Goal: Task Accomplishment & Management: Manage account settings

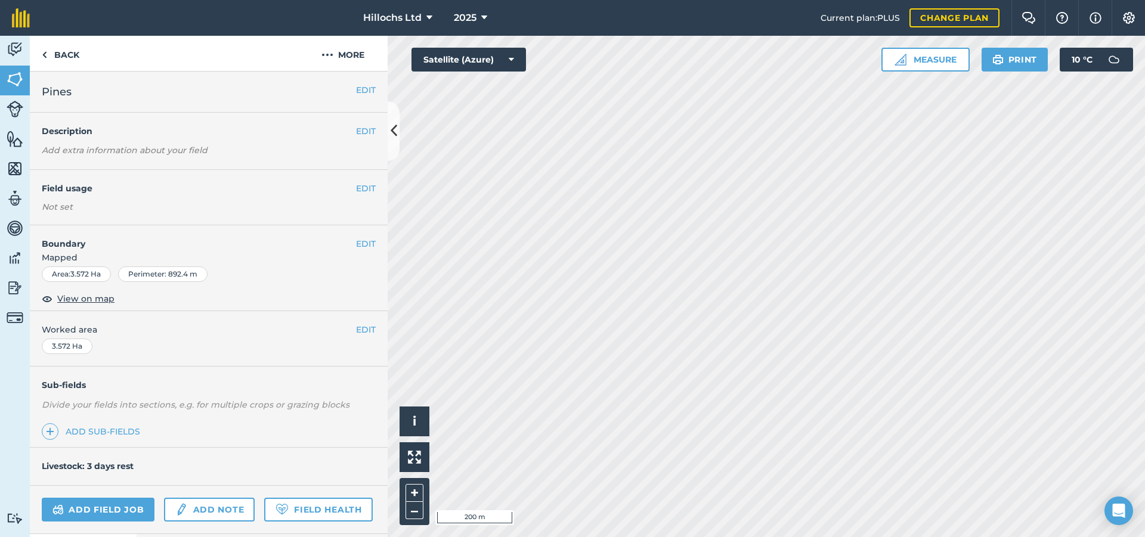
scroll to position [94, 0]
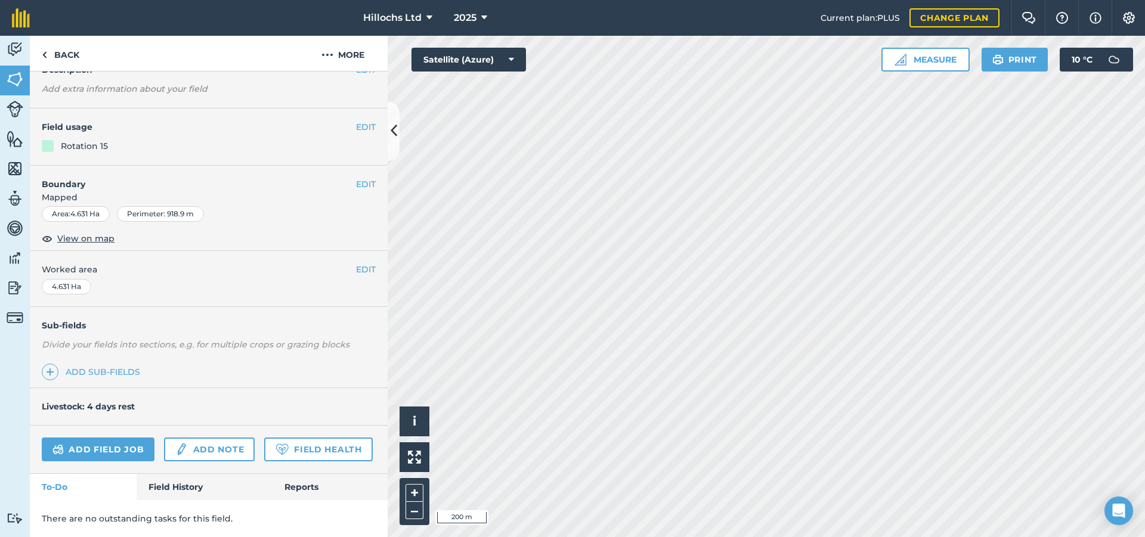
scroll to position [57, 0]
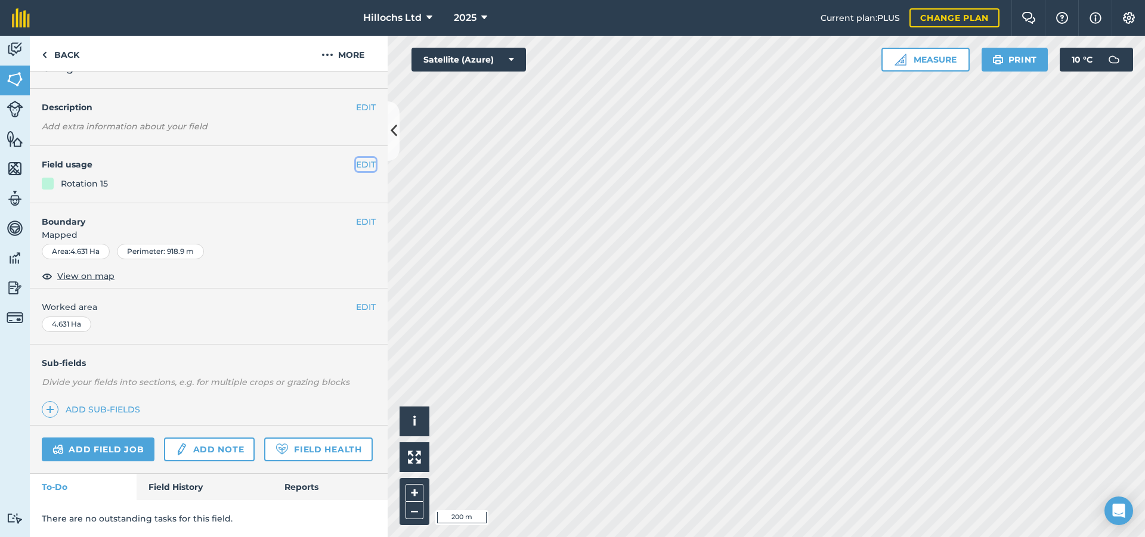
click at [356, 158] on button "EDIT" at bounding box center [366, 164] width 20 height 13
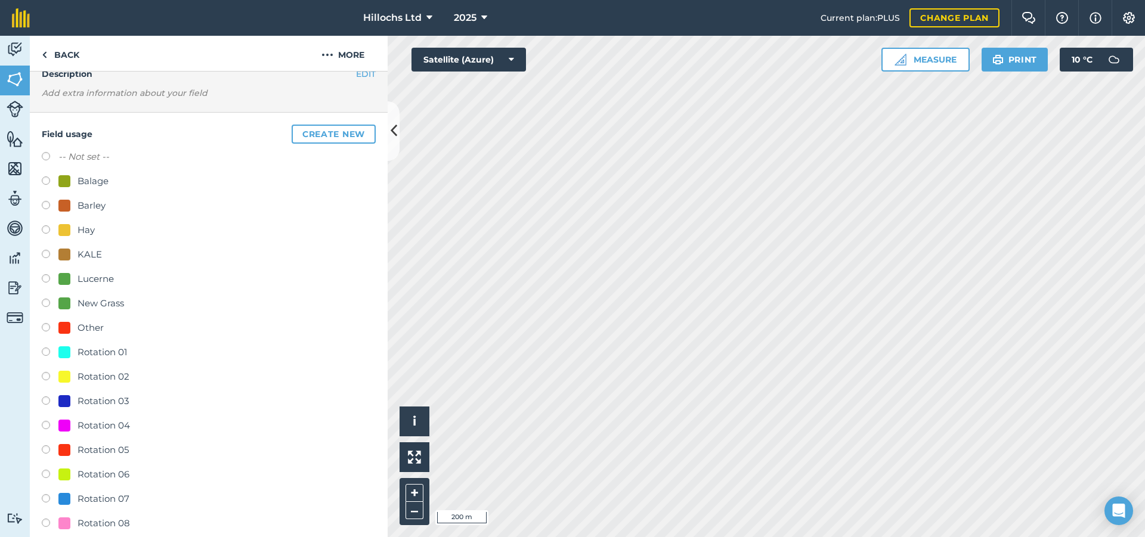
click at [46, 474] on label at bounding box center [50, 476] width 17 height 12
radio input "true"
radio input "false"
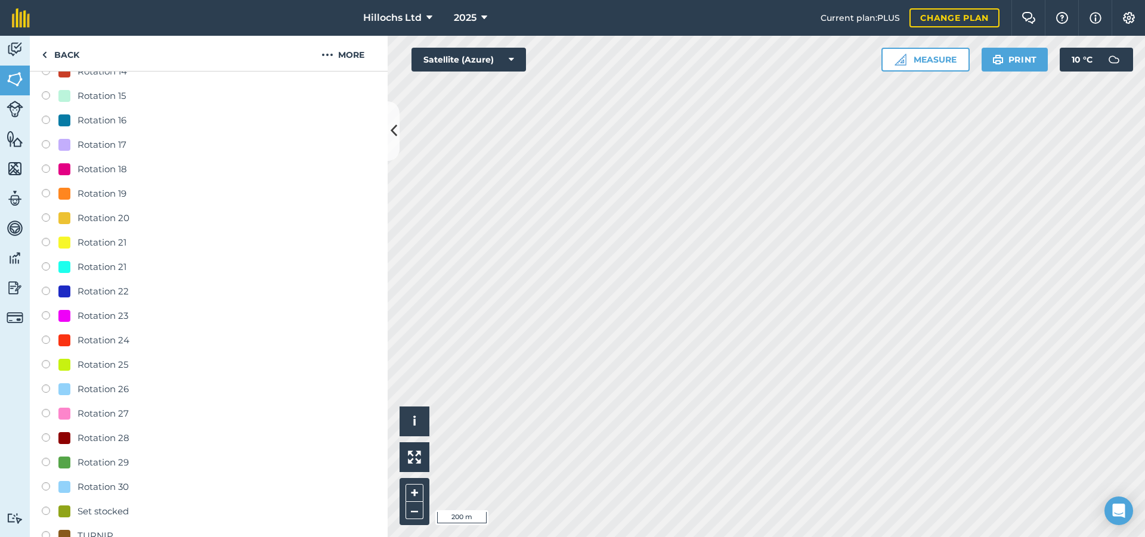
scroll to position [954, 0]
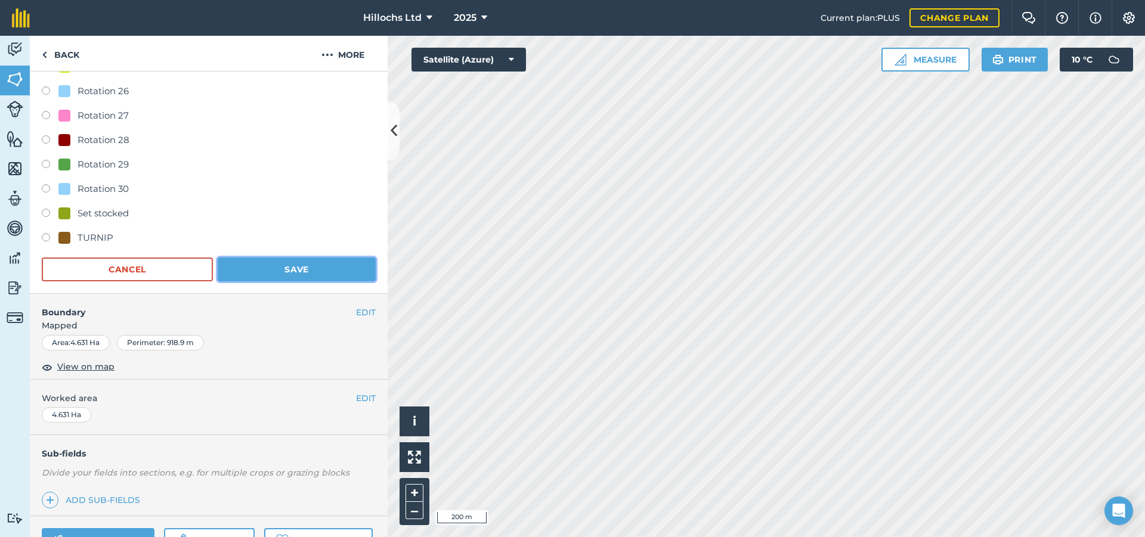
click at [308, 264] on button "Save" at bounding box center [297, 270] width 158 height 24
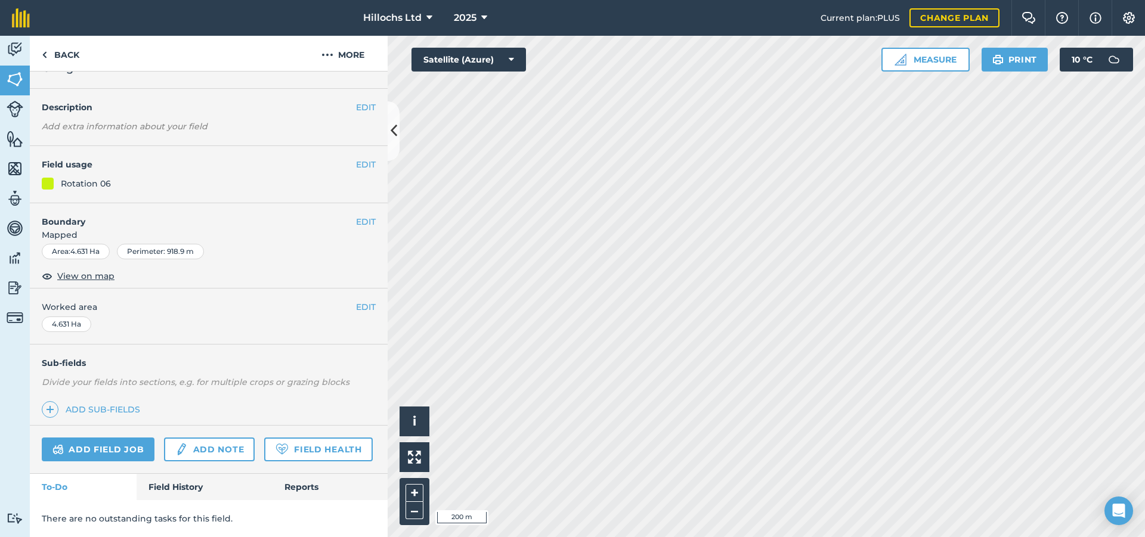
scroll to position [57, 0]
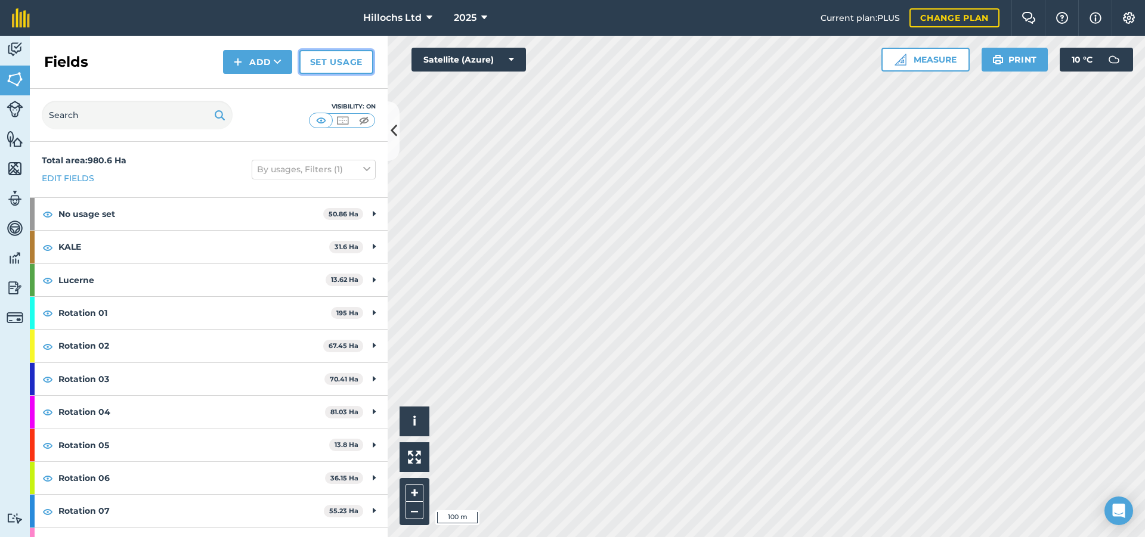
click at [328, 58] on link "Set usage" at bounding box center [336, 62] width 74 height 24
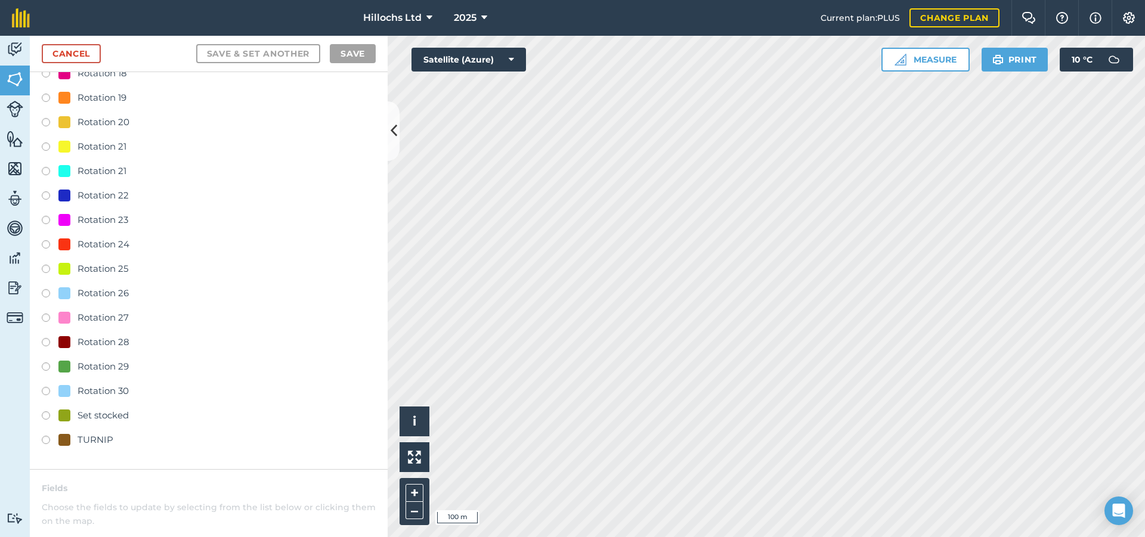
scroll to position [716, 0]
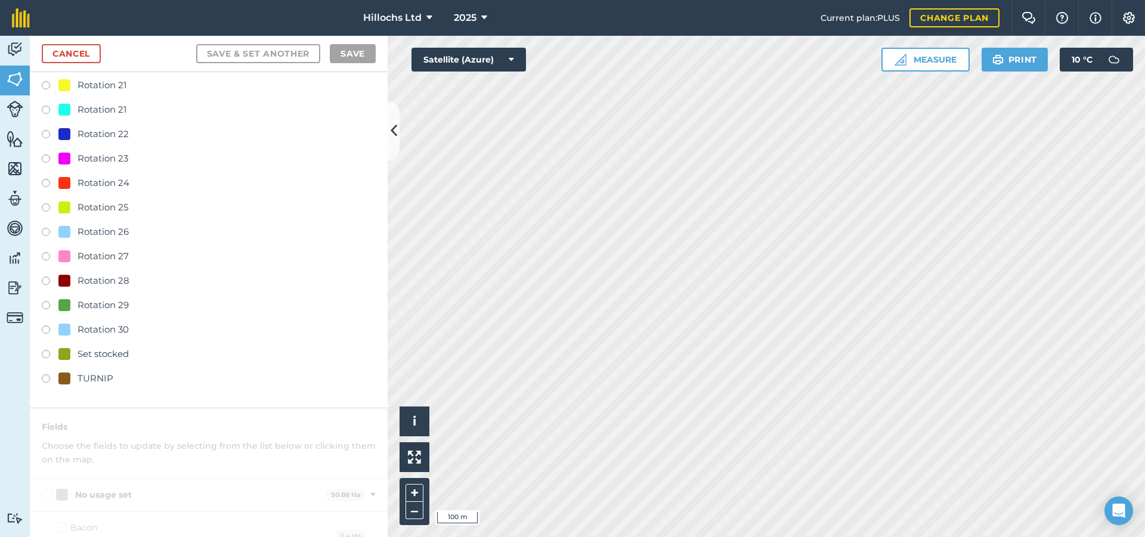
click at [46, 330] on label at bounding box center [50, 332] width 17 height 12
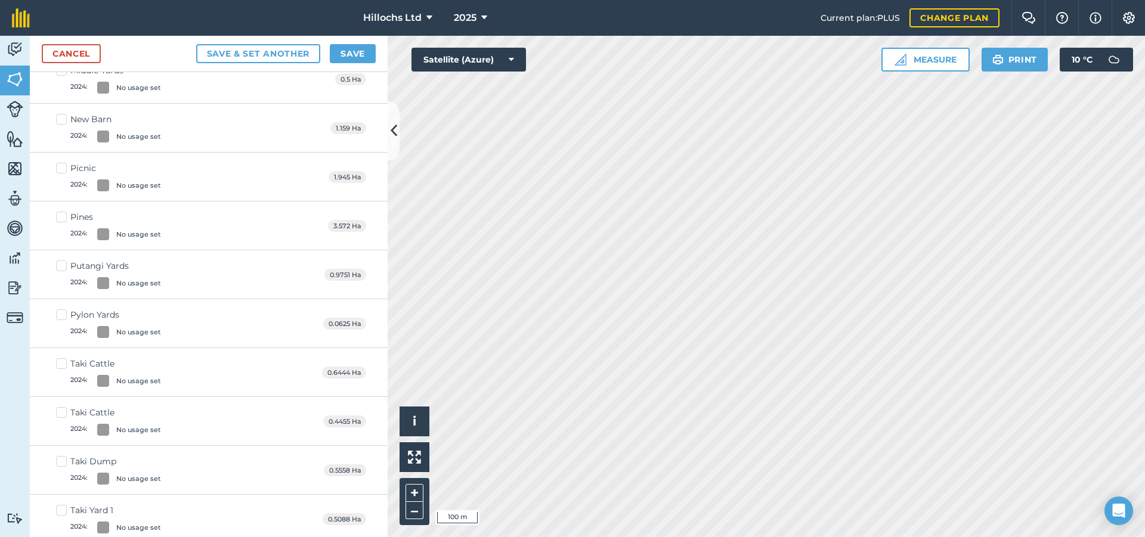
scroll to position [0, 0]
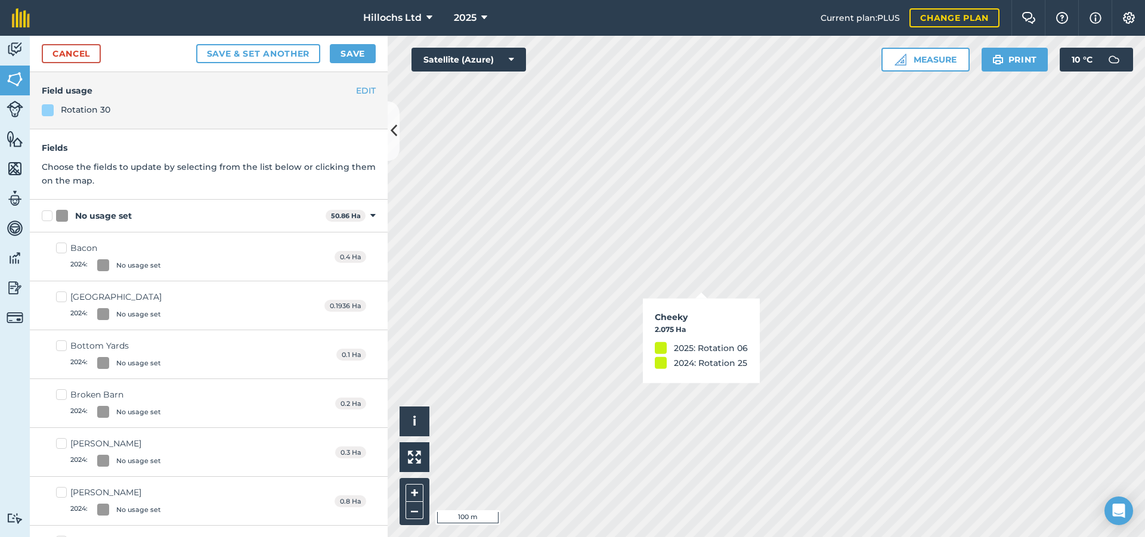
checkbox input "true"
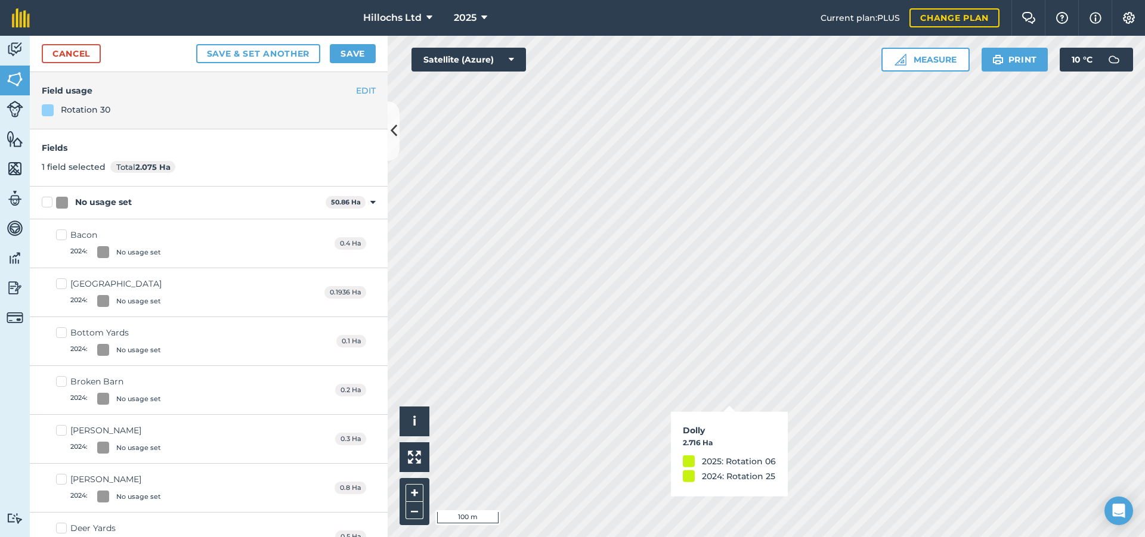
checkbox input "true"
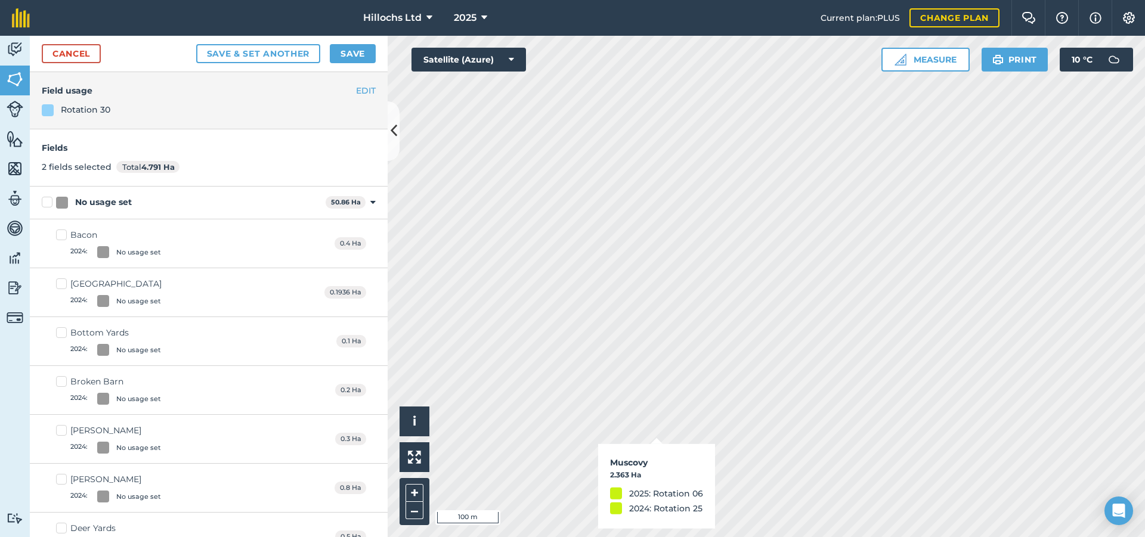
checkbox input "true"
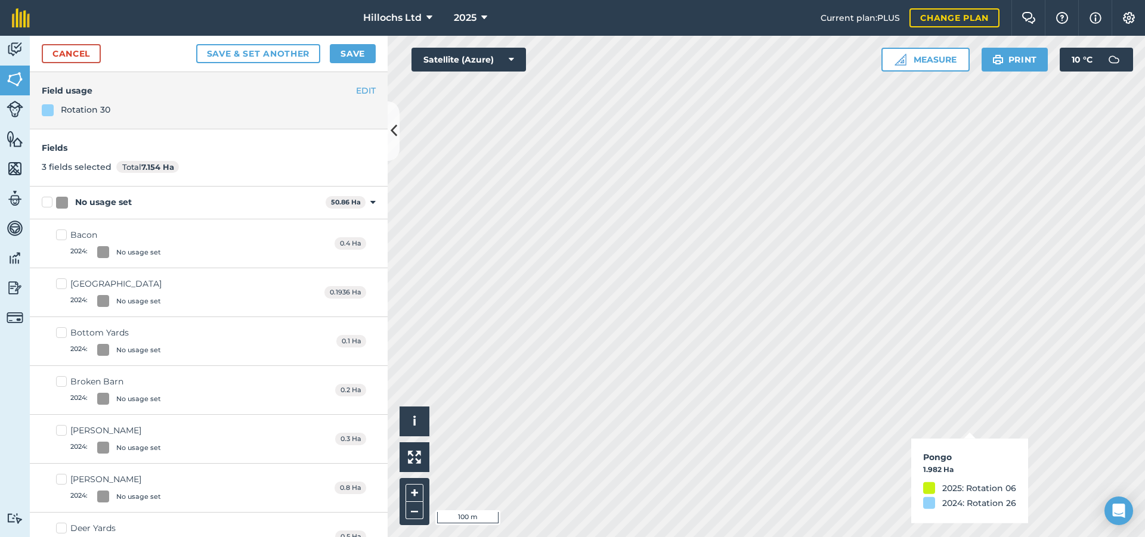
checkbox input "true"
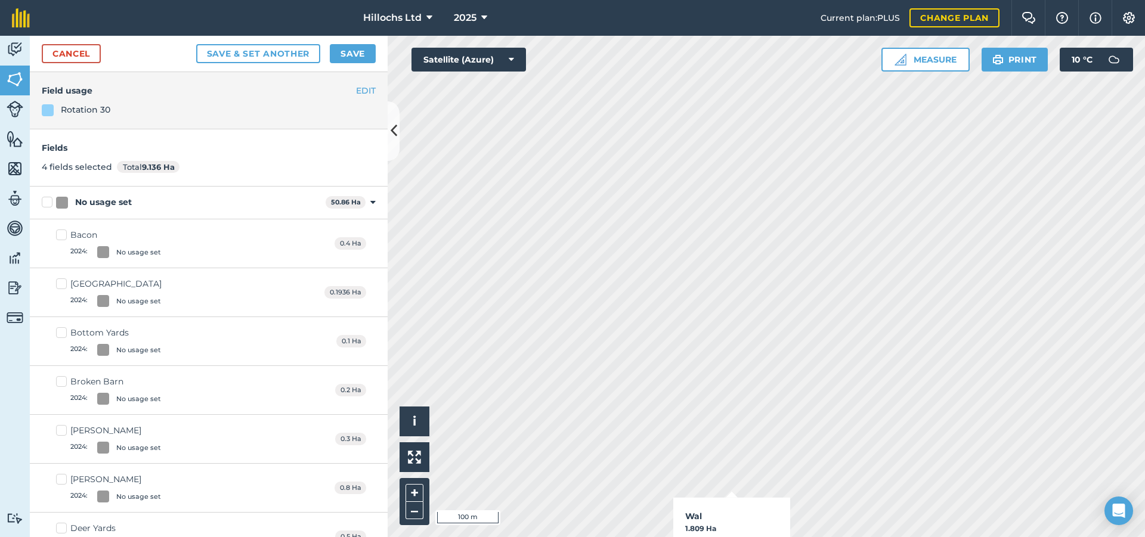
checkbox input "true"
click at [354, 56] on button "Save" at bounding box center [353, 53] width 46 height 19
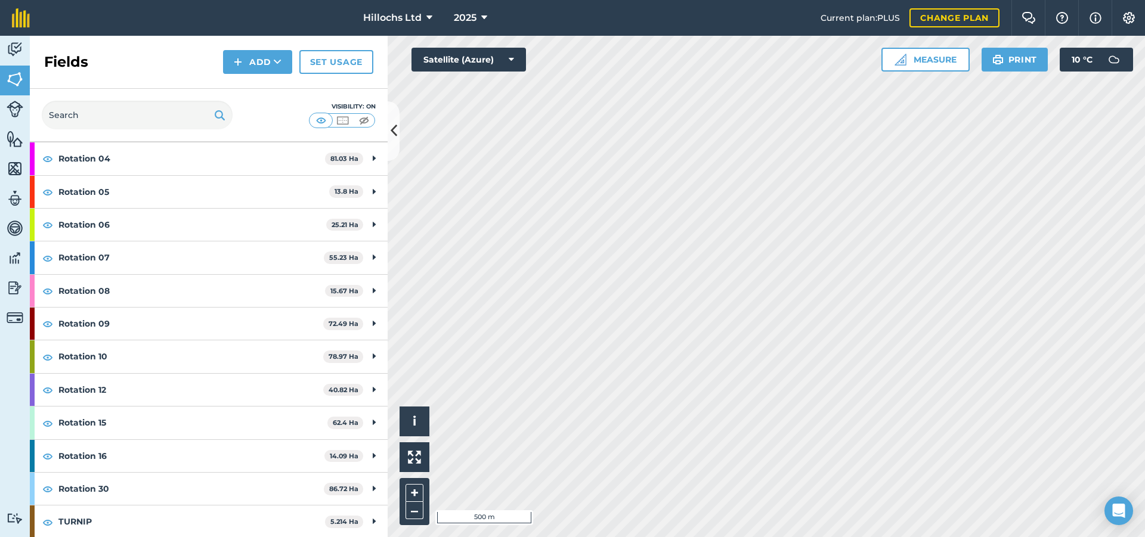
scroll to position [255, 0]
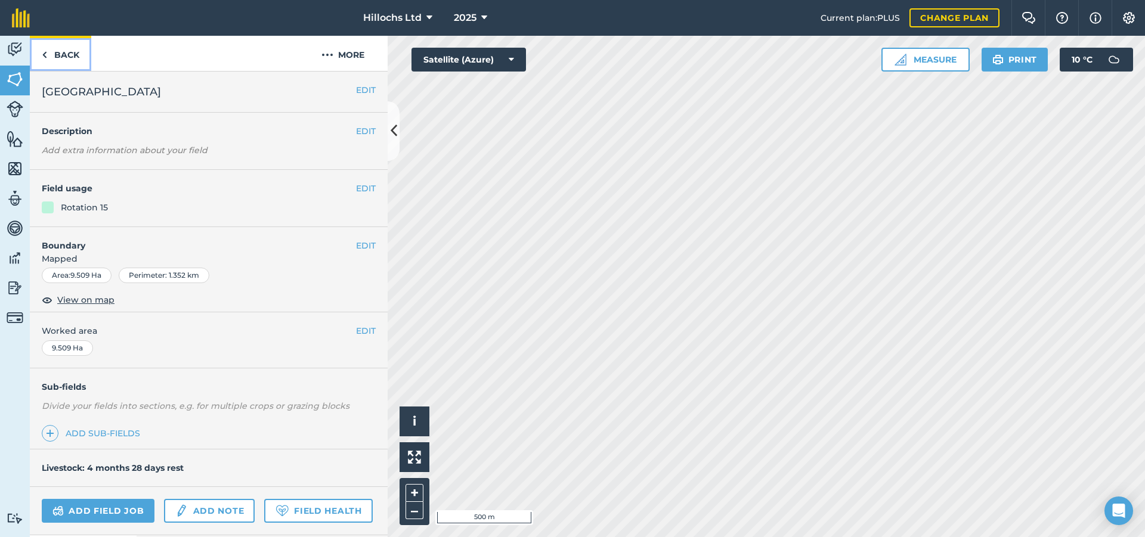
click at [60, 59] on link "Back" at bounding box center [60, 53] width 61 height 35
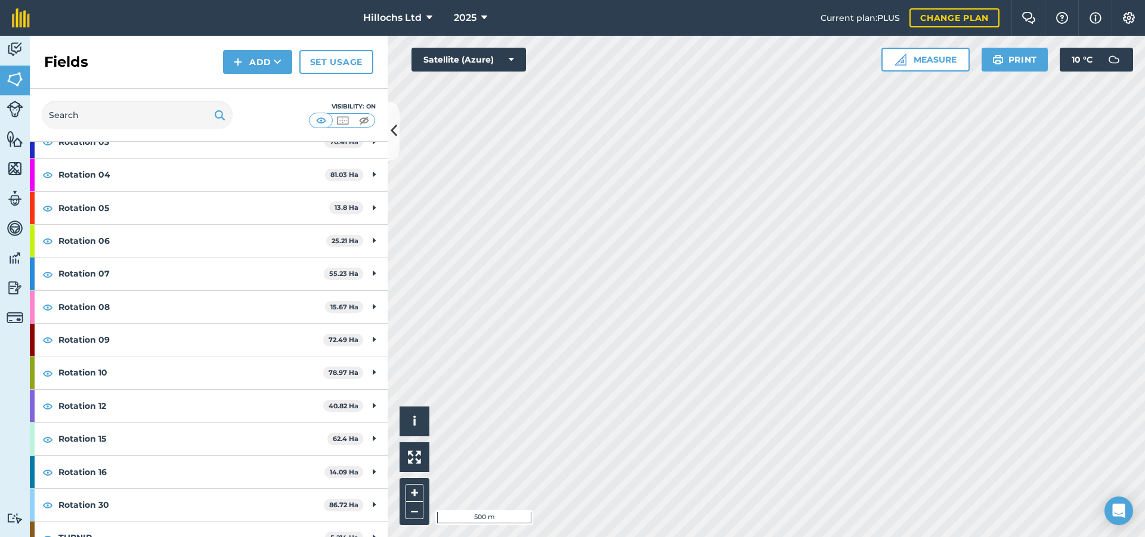
scroll to position [239, 0]
